Goal: Transaction & Acquisition: Purchase product/service

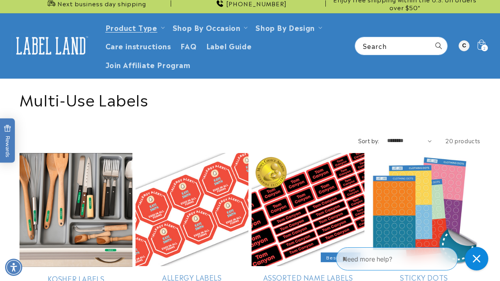
click at [479, 43] on icon at bounding box center [481, 46] width 18 height 18
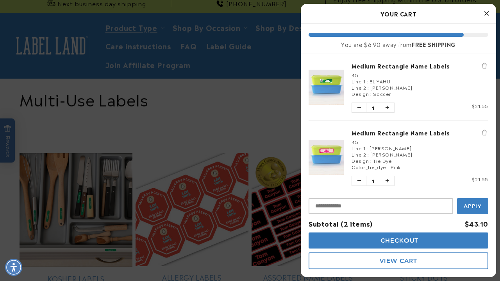
click at [372, 75] on div "45" at bounding box center [420, 75] width 137 height 6
click at [379, 67] on link "Medium Rectangle Name Labels" at bounding box center [420, 66] width 137 height 8
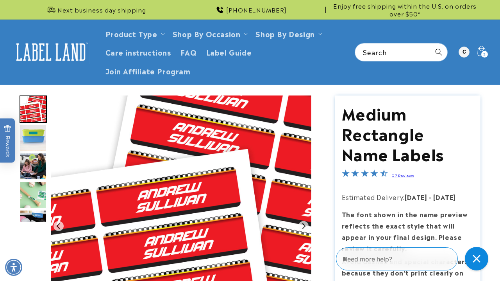
click at [483, 55] on div "2 2 items" at bounding box center [484, 54] width 7 height 7
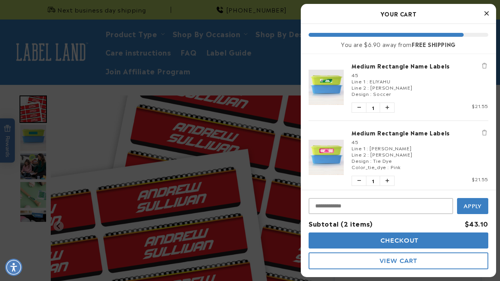
click at [367, 84] on div "Line 2 : ROSENBAUM" at bounding box center [420, 87] width 137 height 6
click at [372, 83] on span "ELIYAHU" at bounding box center [380, 80] width 21 height 7
click at [354, 83] on span "Line 1" at bounding box center [359, 80] width 14 height 7
click at [371, 66] on link "Medium Rectangle Name Labels" at bounding box center [420, 66] width 137 height 8
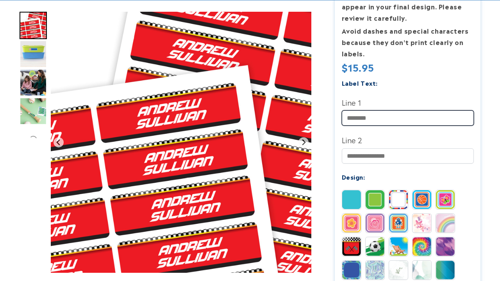
click at [390, 117] on input "Line 1" at bounding box center [408, 117] width 132 height 15
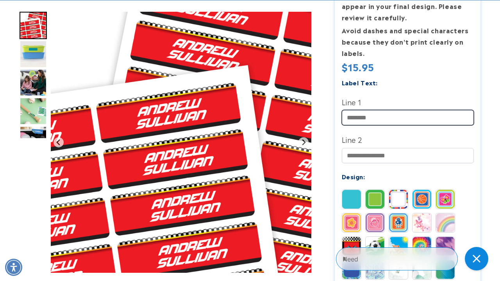
scroll to position [231, 0]
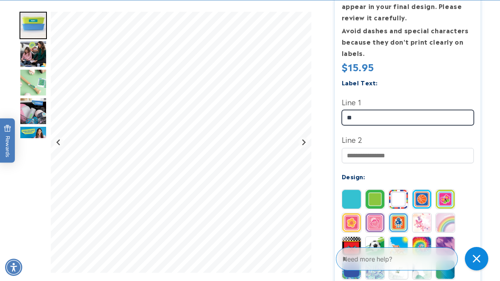
type input "*"
type input "*******"
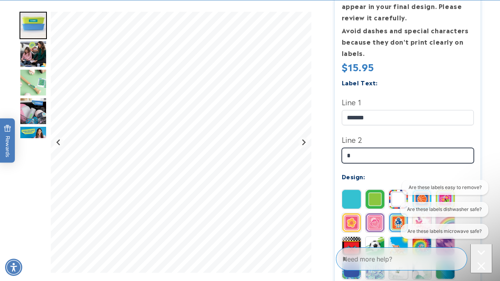
scroll to position [0, 0]
type input "*********"
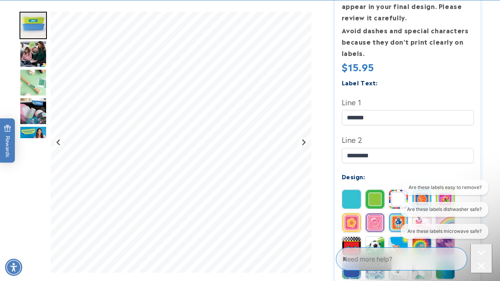
click at [375, 241] on img at bounding box center [375, 245] width 19 height 19
click at [36, 89] on img "Go to slide 4" at bounding box center [33, 82] width 27 height 27
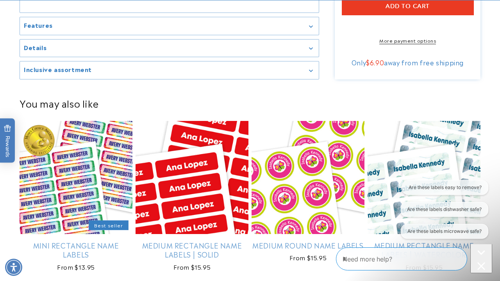
scroll to position [667, 0]
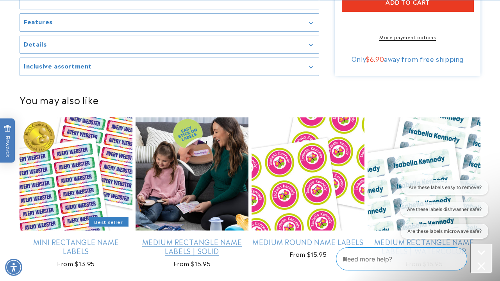
click at [216, 237] on link "Medium Rectangle Name Labels | Solid" at bounding box center [192, 246] width 113 height 18
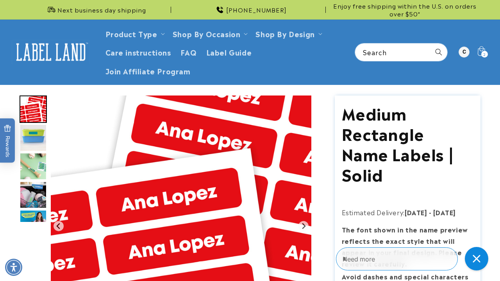
click at [35, 170] on img "Go to slide 3" at bounding box center [33, 165] width 27 height 27
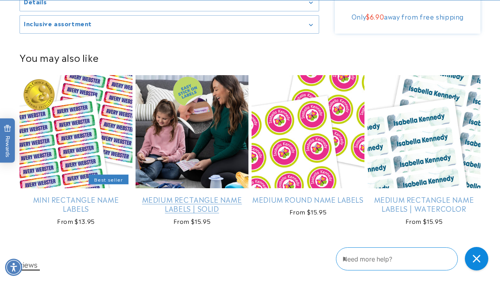
scroll to position [800, 0]
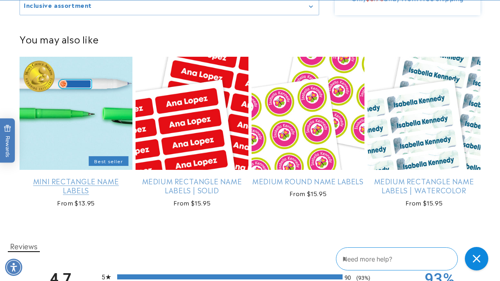
click at [83, 176] on link "Mini Rectangle Name Labels" at bounding box center [76, 185] width 113 height 18
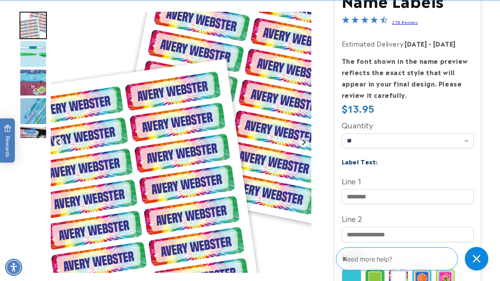
scroll to position [139, 0]
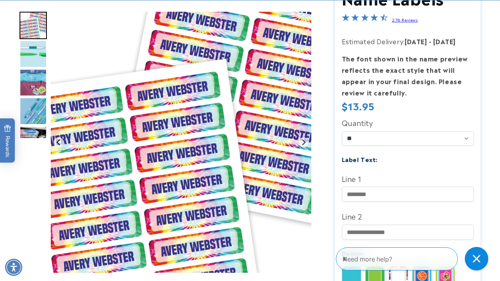
click at [31, 56] on img "Go to slide 2" at bounding box center [33, 53] width 27 height 27
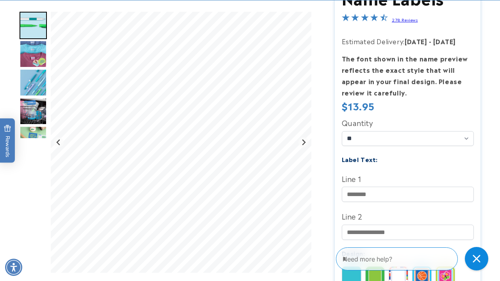
click at [30, 57] on img "Go to slide 3" at bounding box center [33, 53] width 27 height 27
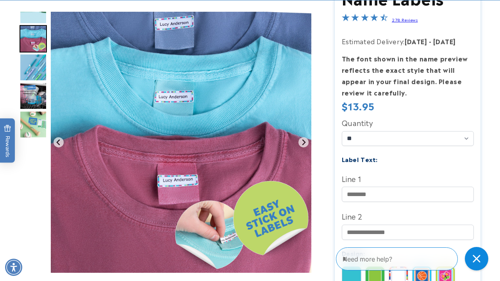
click at [29, 64] on img "Go to slide 4" at bounding box center [33, 67] width 27 height 27
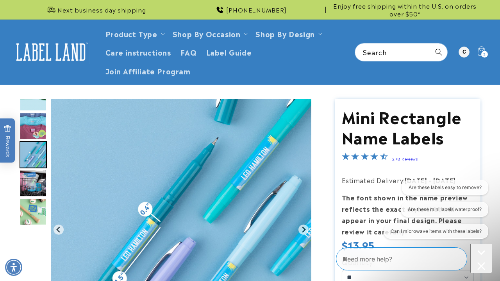
scroll to position [0, 0]
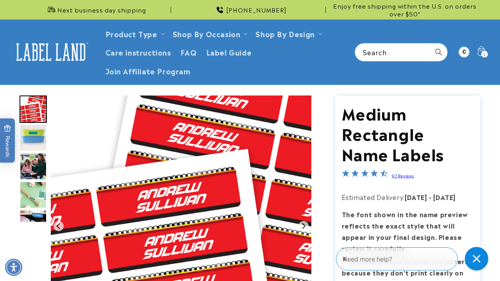
click at [52, 55] on img at bounding box center [51, 52] width 78 height 24
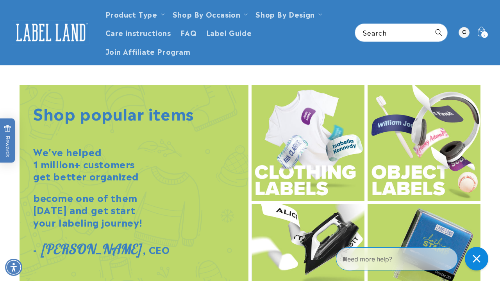
scroll to position [734, 0]
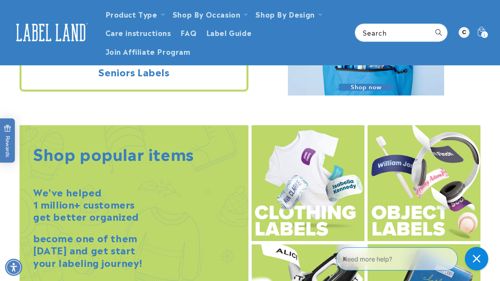
click at [403, 192] on img at bounding box center [424, 183] width 113 height 116
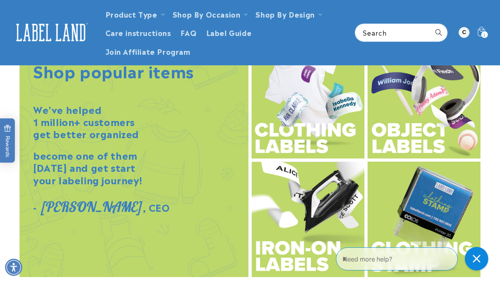
scroll to position [815, 0]
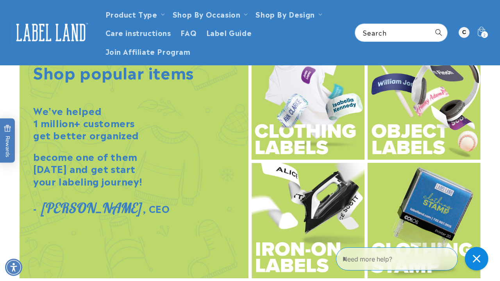
click at [411, 116] on img at bounding box center [424, 102] width 113 height 116
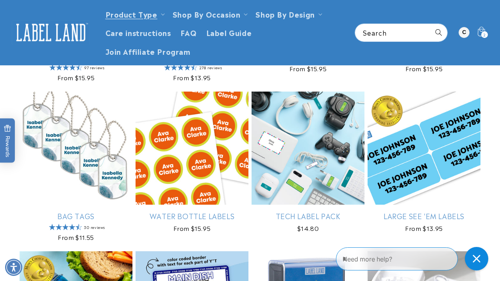
scroll to position [545, 0]
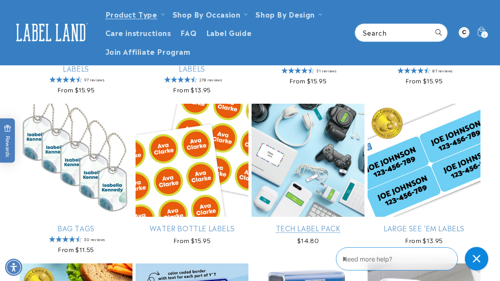
click at [303, 223] on link "Tech Label Pack" at bounding box center [308, 227] width 113 height 9
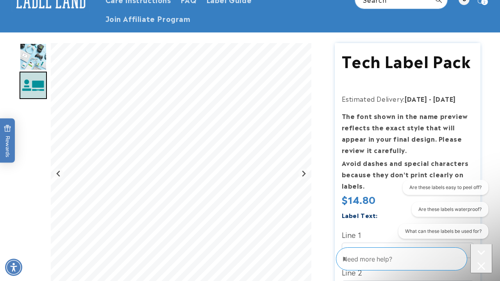
scroll to position [53, 0]
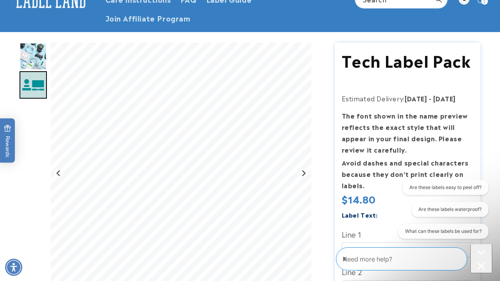
click at [29, 50] on img "Go to slide 1" at bounding box center [33, 56] width 27 height 27
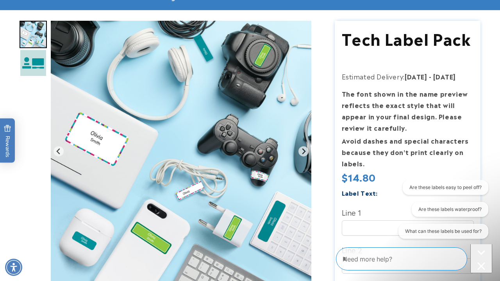
scroll to position [78, 0]
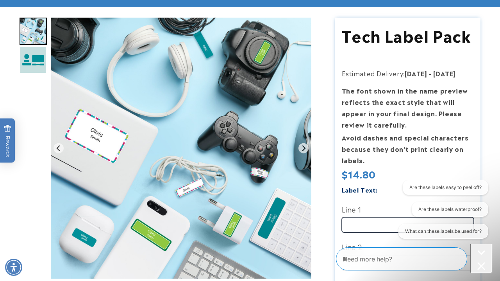
click at [355, 217] on input "Line 1" at bounding box center [408, 224] width 132 height 15
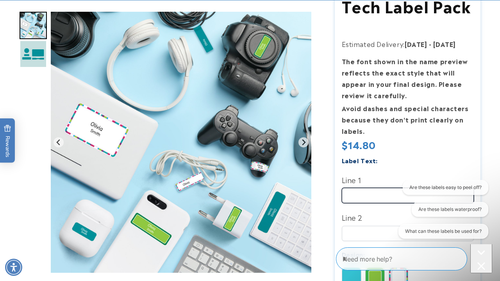
scroll to position [106, 0]
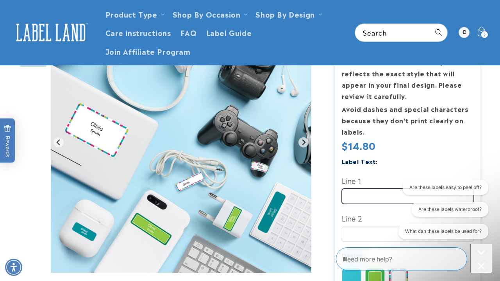
type input "*"
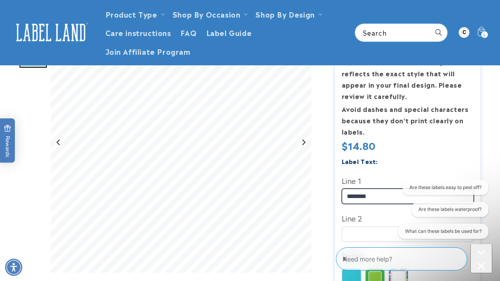
type input "*******"
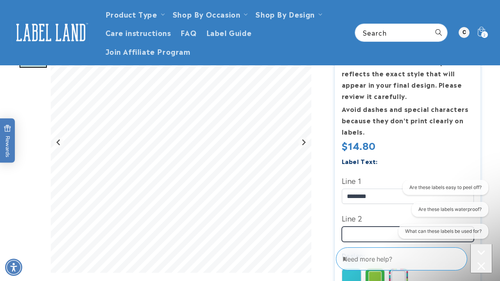
click at [354, 228] on input "Line 2" at bounding box center [408, 233] width 132 height 15
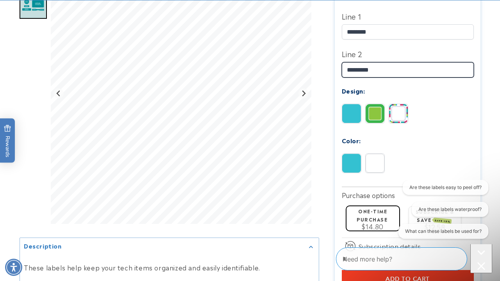
scroll to position [271, 0]
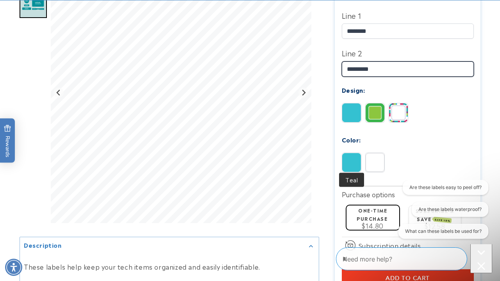
type input "*********"
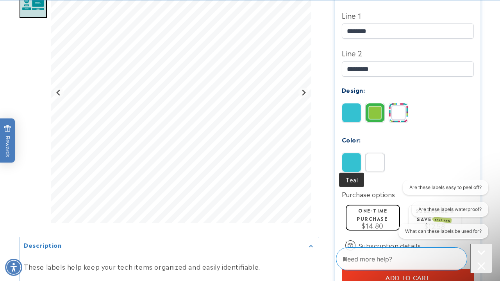
click at [352, 155] on img at bounding box center [351, 162] width 19 height 19
click at [375, 103] on img at bounding box center [375, 112] width 19 height 19
click at [401, 97] on div "Label Text: Line 1 ******* Line 2 *********" at bounding box center [408, 87] width 132 height 193
click at [401, 103] on img at bounding box center [398, 112] width 19 height 19
click at [361, 159] on div "Pink Blue" at bounding box center [410, 163] width 136 height 23
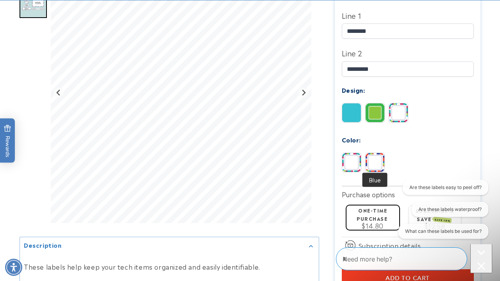
click at [372, 158] on img at bounding box center [375, 162] width 19 height 19
click at [356, 113] on img at bounding box center [351, 112] width 19 height 19
click at [372, 109] on img at bounding box center [375, 112] width 19 height 19
click at [362, 114] on div "Solid Border Stripes" at bounding box center [410, 114] width 136 height 23
click at [354, 113] on img at bounding box center [351, 112] width 19 height 19
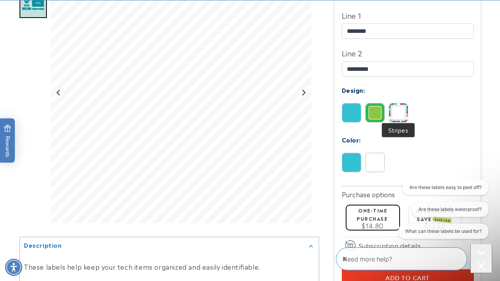
click at [397, 104] on img at bounding box center [398, 112] width 19 height 19
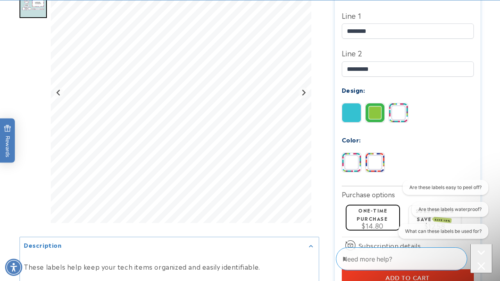
click at [353, 157] on img at bounding box center [351, 162] width 19 height 19
click at [369, 155] on img at bounding box center [375, 162] width 19 height 19
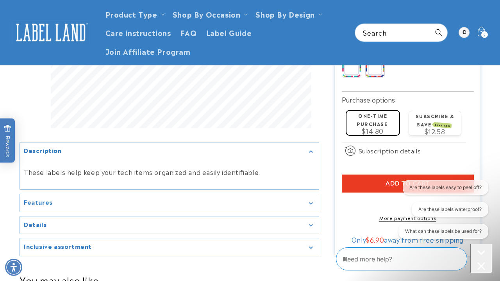
scroll to position [363, 0]
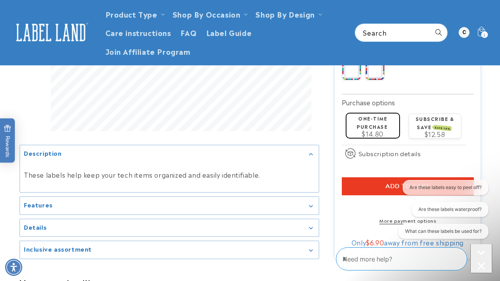
click at [312, 207] on icon "Gallery Viewer" at bounding box center [311, 206] width 4 height 2
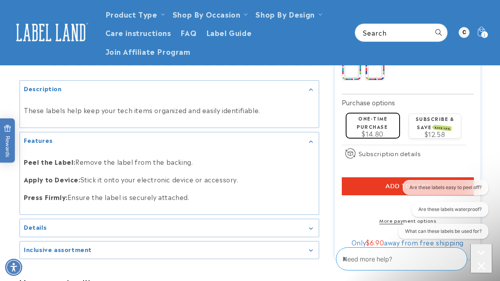
click at [312, 208] on div "Peel the Label: Remove the label from the backing. Apply to Device: Stick it on…" at bounding box center [169, 179] width 299 height 59
click at [309, 144] on div "Features" at bounding box center [169, 141] width 291 height 6
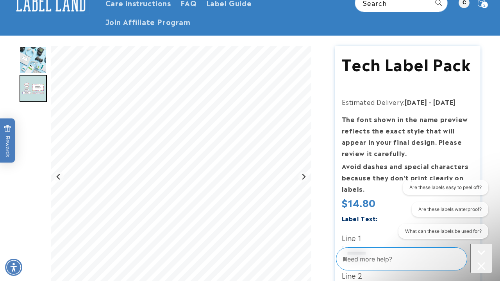
scroll to position [51, 0]
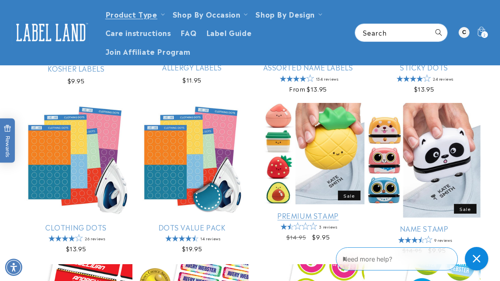
scroll to position [214, 0]
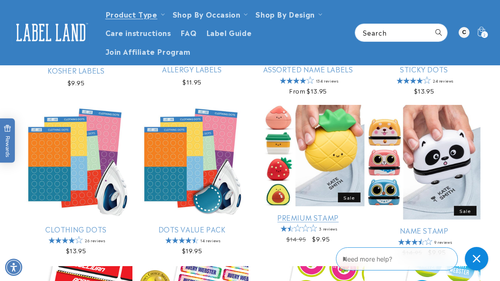
click at [255, 213] on link "Premium Stamp" at bounding box center [308, 217] width 113 height 9
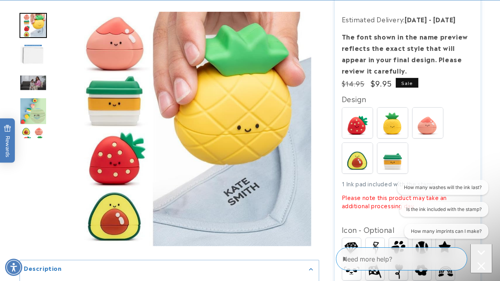
scroll to position [140, 0]
click at [393, 154] on img at bounding box center [392, 158] width 30 height 30
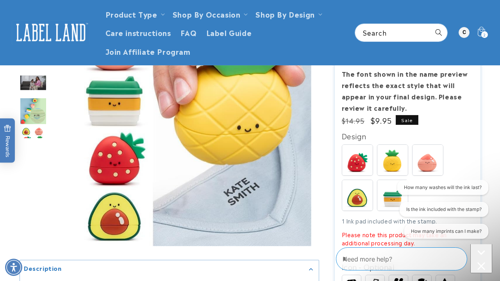
scroll to position [103, 0]
click at [387, 187] on img at bounding box center [392, 195] width 30 height 30
click at [388, 190] on img at bounding box center [392, 195] width 30 height 30
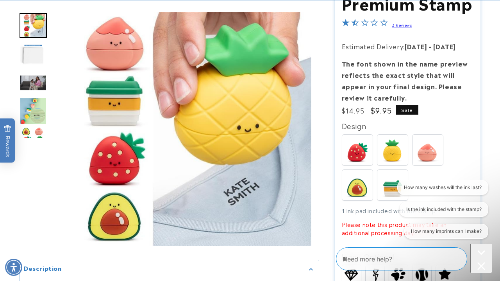
scroll to position [113, 0]
click at [422, 149] on img at bounding box center [428, 149] width 30 height 30
click at [359, 185] on img at bounding box center [357, 185] width 30 height 30
click at [359, 184] on img at bounding box center [357, 185] width 30 height 30
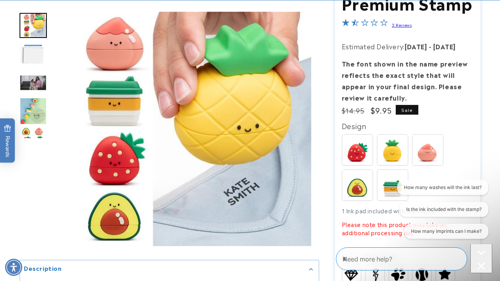
click at [359, 184] on img at bounding box center [357, 185] width 30 height 30
click at [34, 113] on img "Go to slide 4" at bounding box center [33, 110] width 27 height 27
